Goal: Task Accomplishment & Management: Manage account settings

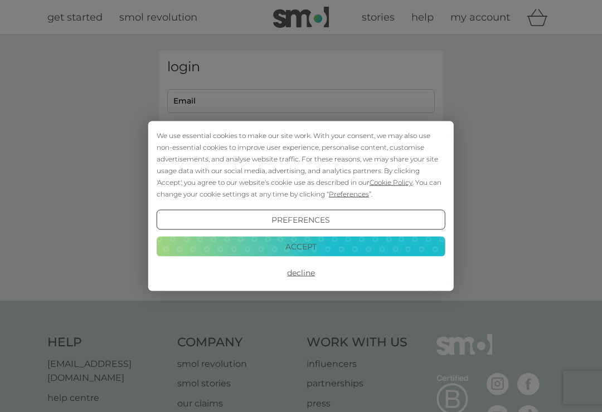
click at [325, 251] on button "Accept" at bounding box center [301, 246] width 289 height 20
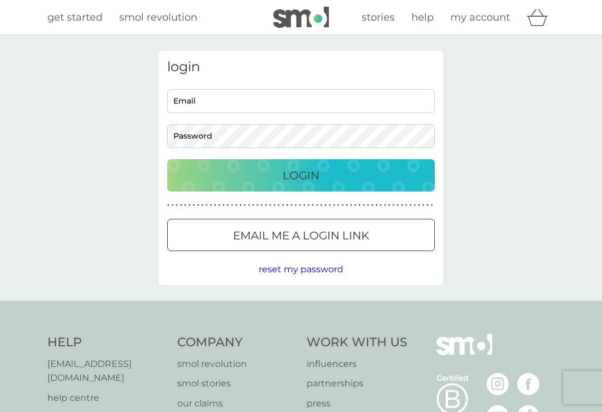
click at [243, 100] on input "Email" at bounding box center [300, 101] width 267 height 24
type input "elizabethhelen58@gmail.com"
click at [331, 171] on div "Login" at bounding box center [300, 176] width 245 height 18
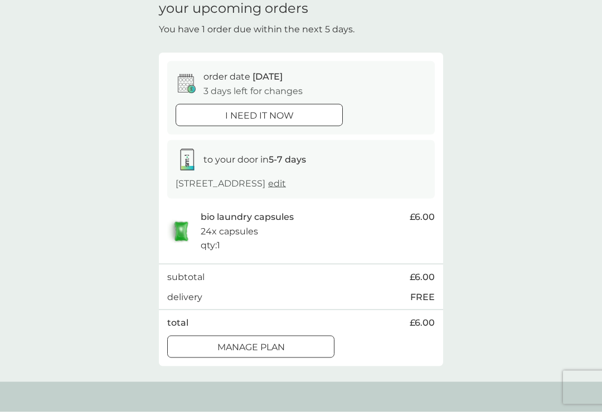
scroll to position [51, 0]
click at [269, 353] on div at bounding box center [251, 347] width 40 height 12
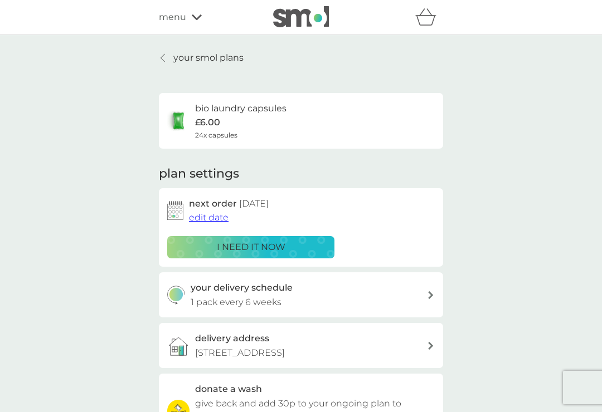
click at [207, 222] on button "edit date" at bounding box center [209, 218] width 40 height 14
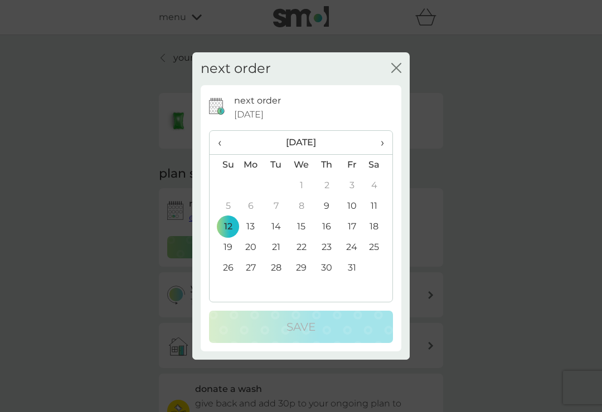
click at [383, 154] on span "›" at bounding box center [378, 142] width 11 height 23
click at [357, 233] on td "14" at bounding box center [351, 227] width 25 height 21
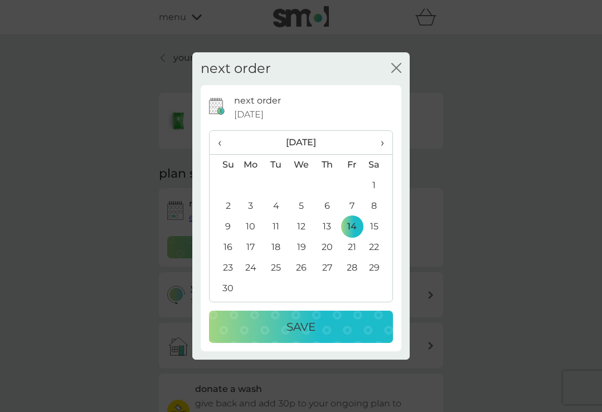
click at [300, 335] on p "Save" at bounding box center [300, 327] width 29 height 18
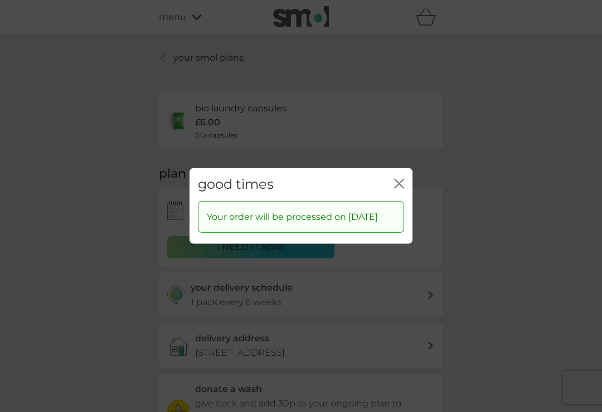
click at [401, 186] on icon "close" at bounding box center [399, 184] width 10 height 10
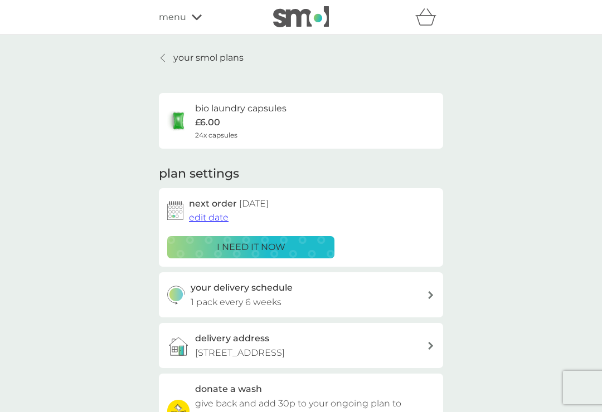
click at [181, 61] on p "your smol plans" at bounding box center [208, 58] width 70 height 14
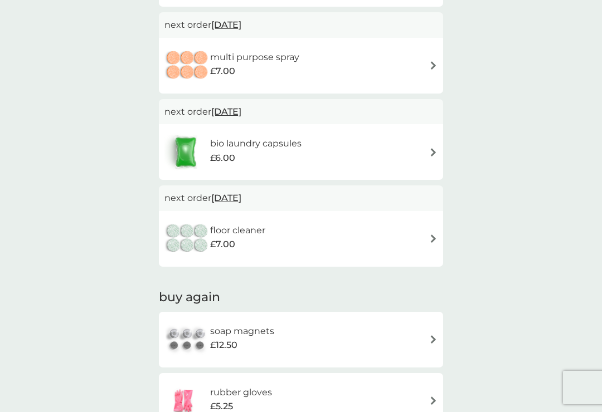
scroll to position [470, 0]
click at [431, 241] on div "floor cleaner £7.00" at bounding box center [300, 238] width 273 height 39
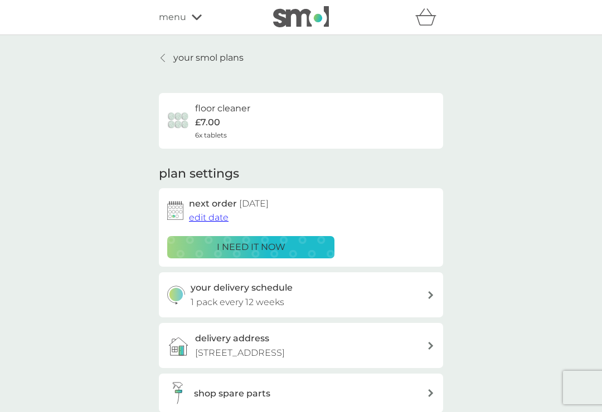
click at [217, 215] on span "edit date" at bounding box center [209, 217] width 40 height 11
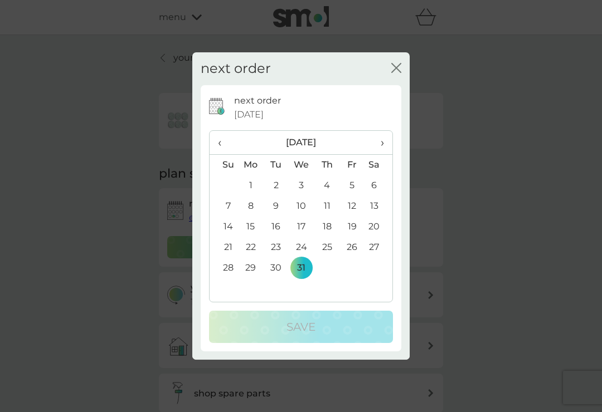
click at [226, 154] on span "‹" at bounding box center [224, 142] width 12 height 23
click at [437, 187] on div "next order close next order 31 Dec 2025 ‹ November 2025 › Su Mo Tu We Th Fr Sa …" at bounding box center [301, 206] width 602 height 412
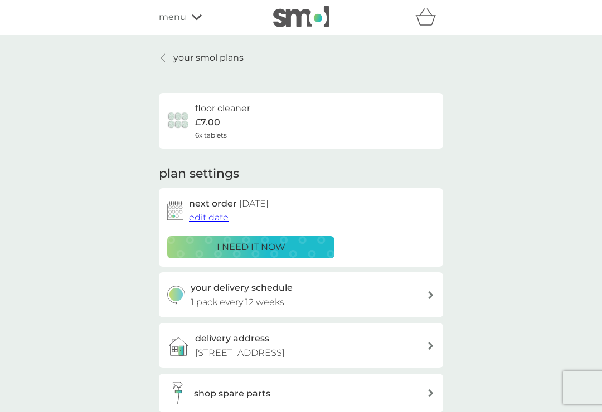
click at [214, 213] on span "edit date" at bounding box center [209, 217] width 40 height 11
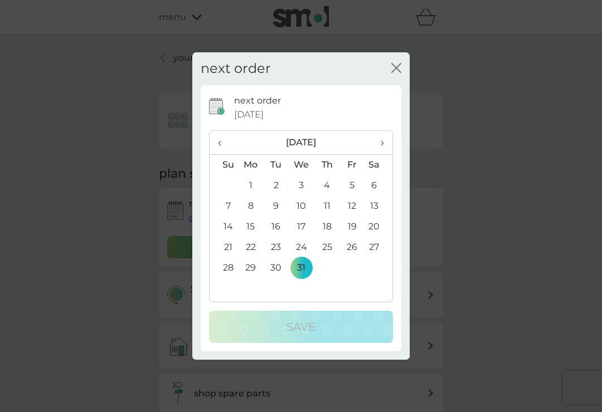
click at [217, 152] on th "‹" at bounding box center [223, 143] width 28 height 24
click at [229, 216] on td "2" at bounding box center [223, 206] width 28 height 21
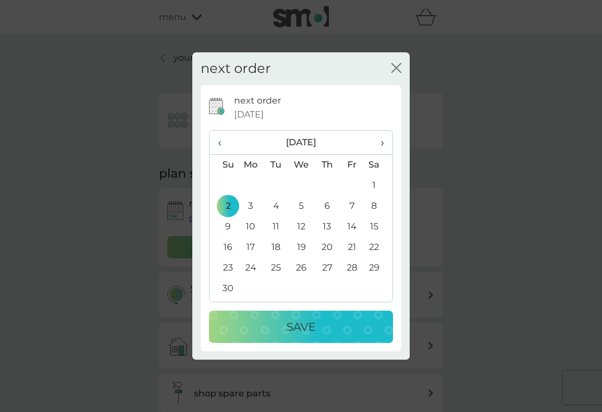
click at [313, 336] on p "Save" at bounding box center [300, 327] width 29 height 18
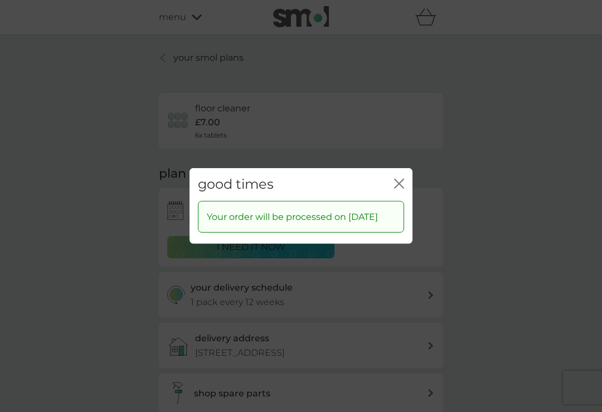
click at [402, 188] on icon "close" at bounding box center [399, 184] width 10 height 10
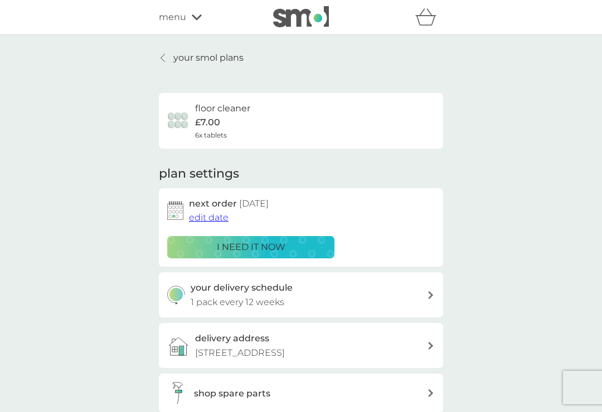
click at [197, 17] on icon at bounding box center [197, 17] width 10 height 7
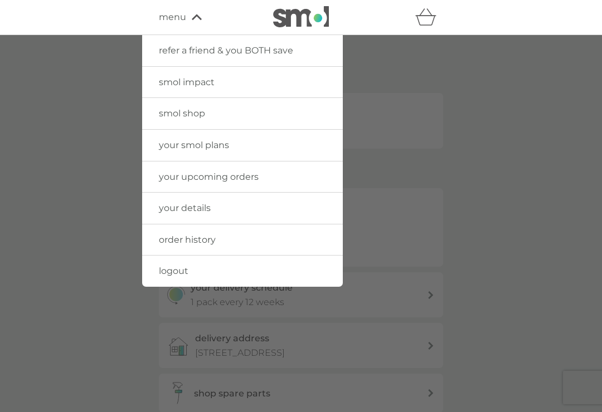
click at [184, 275] on link "logout" at bounding box center [242, 271] width 201 height 31
